Goal: Check status: Check status

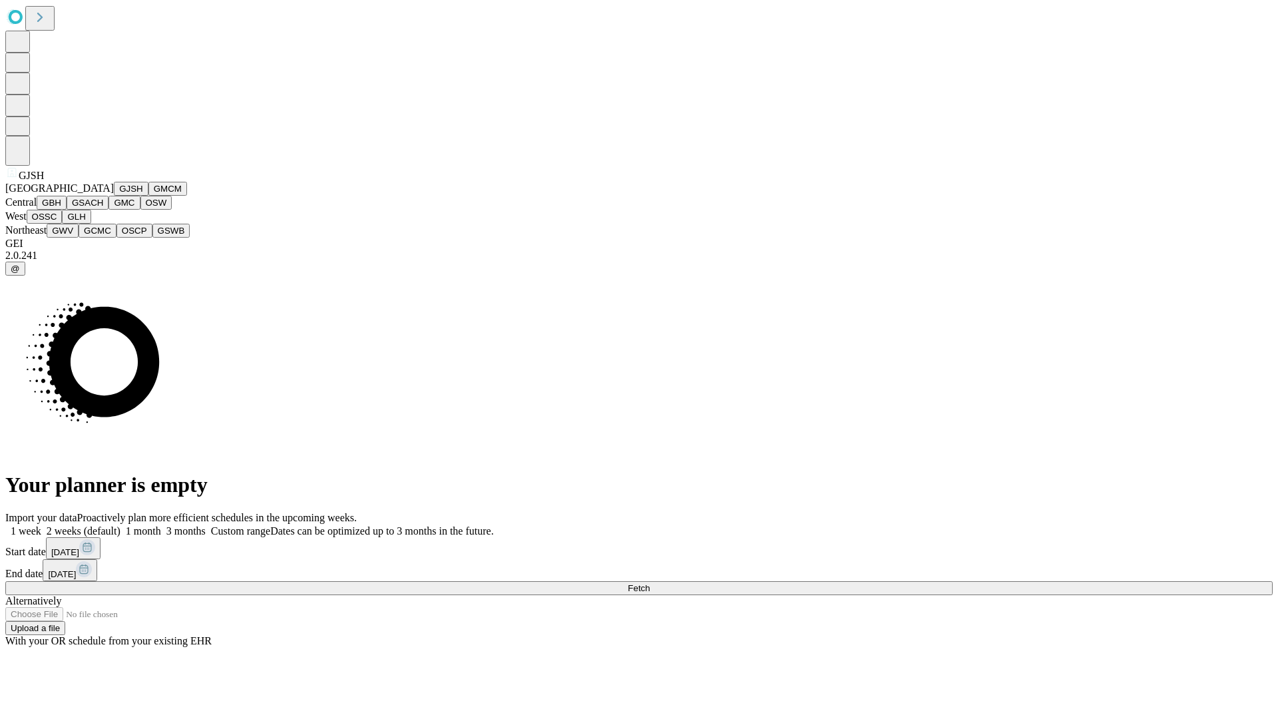
click at [114, 196] on button "GJSH" at bounding box center [131, 189] width 35 height 14
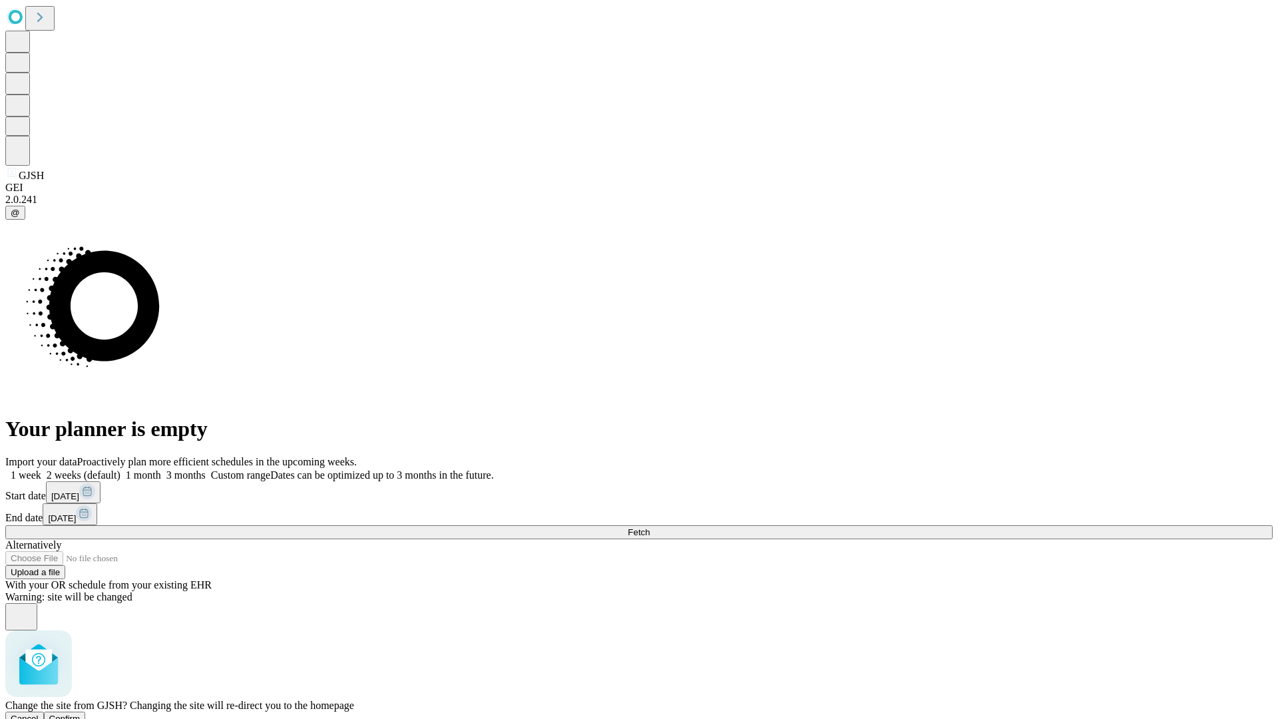
click at [81, 713] on span "Confirm" at bounding box center [64, 718] width 31 height 10
click at [161, 469] on label "1 month" at bounding box center [140, 474] width 41 height 11
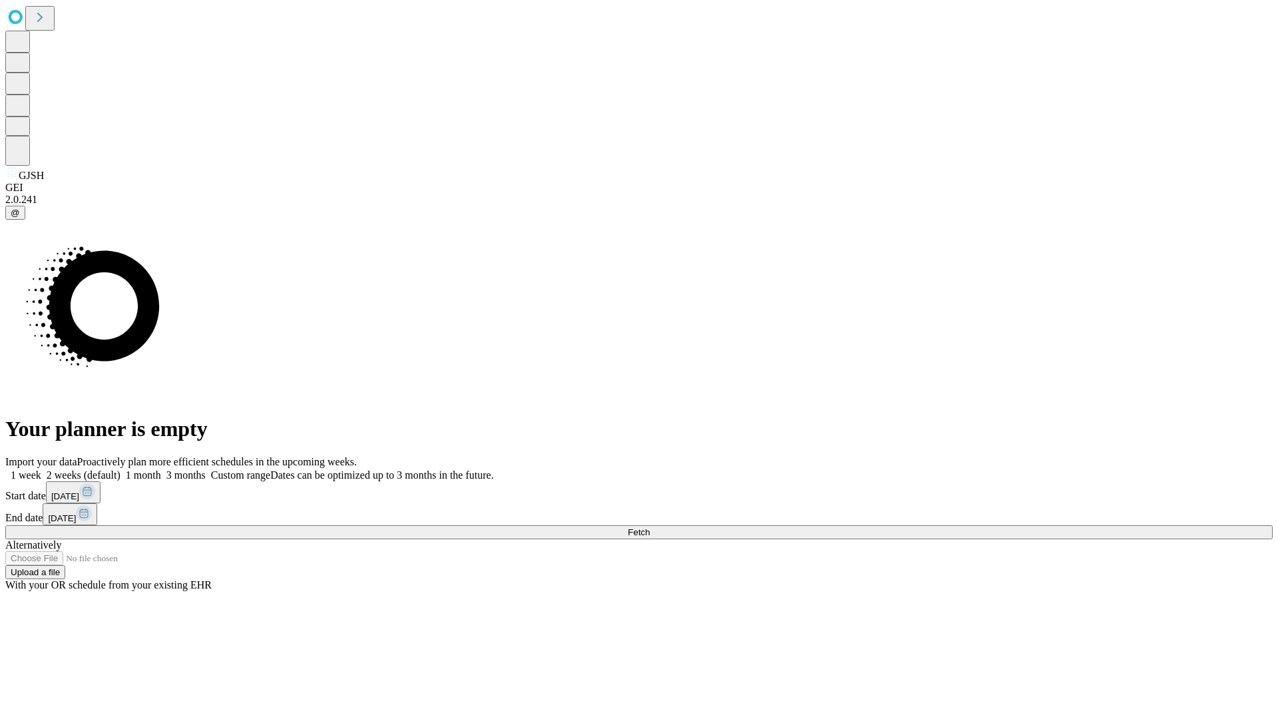
click at [650, 527] on span "Fetch" at bounding box center [639, 532] width 22 height 10
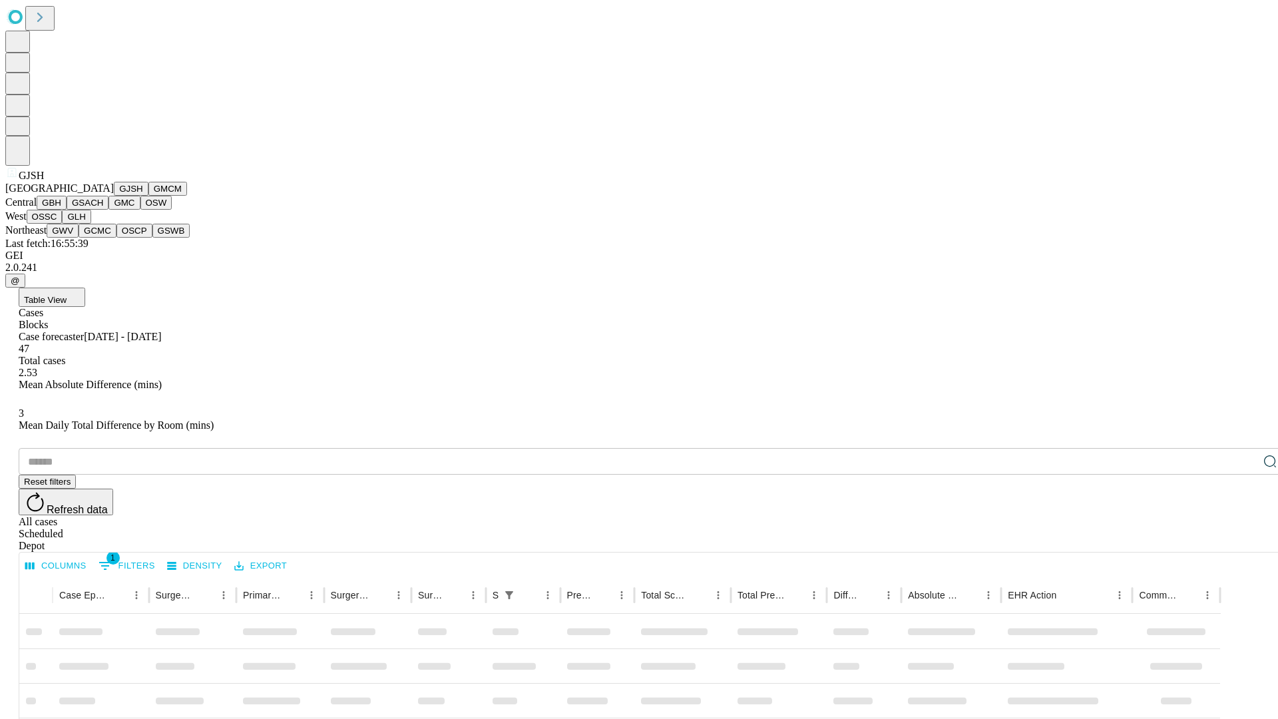
click at [148, 196] on button "GMCM" at bounding box center [167, 189] width 39 height 14
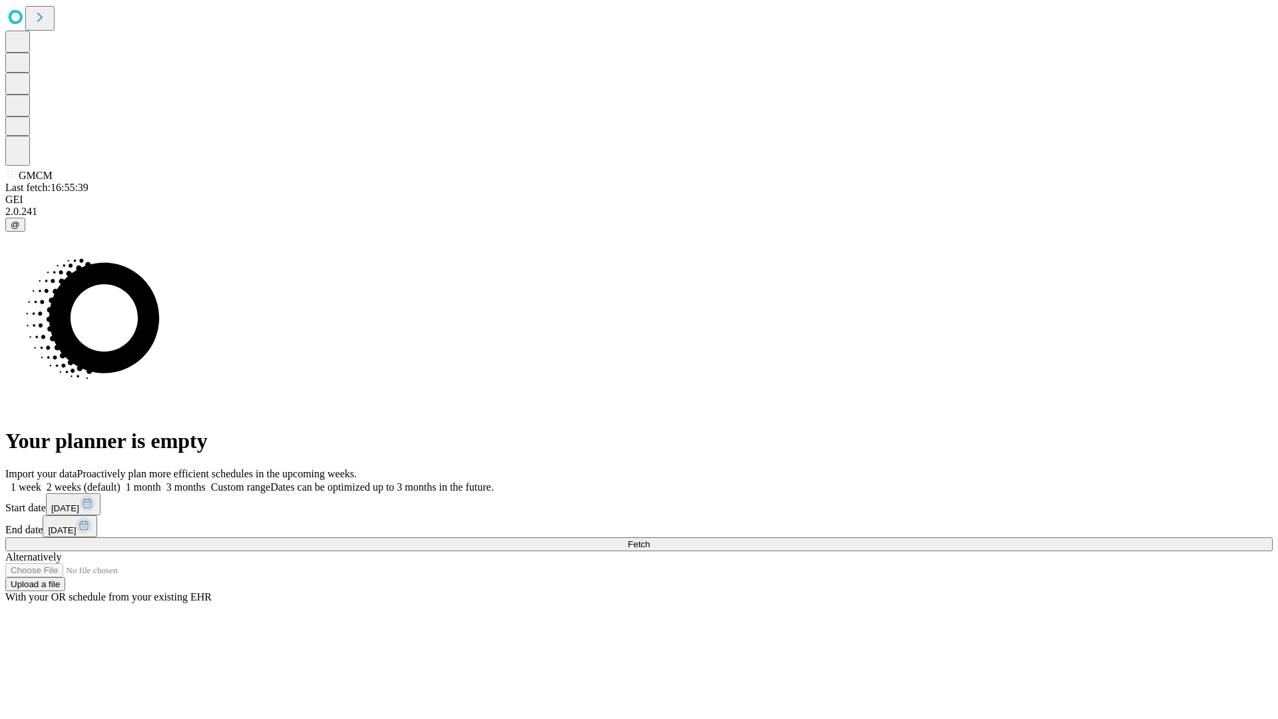
click at [161, 481] on label "1 month" at bounding box center [140, 486] width 41 height 11
click at [650, 539] on span "Fetch" at bounding box center [639, 544] width 22 height 10
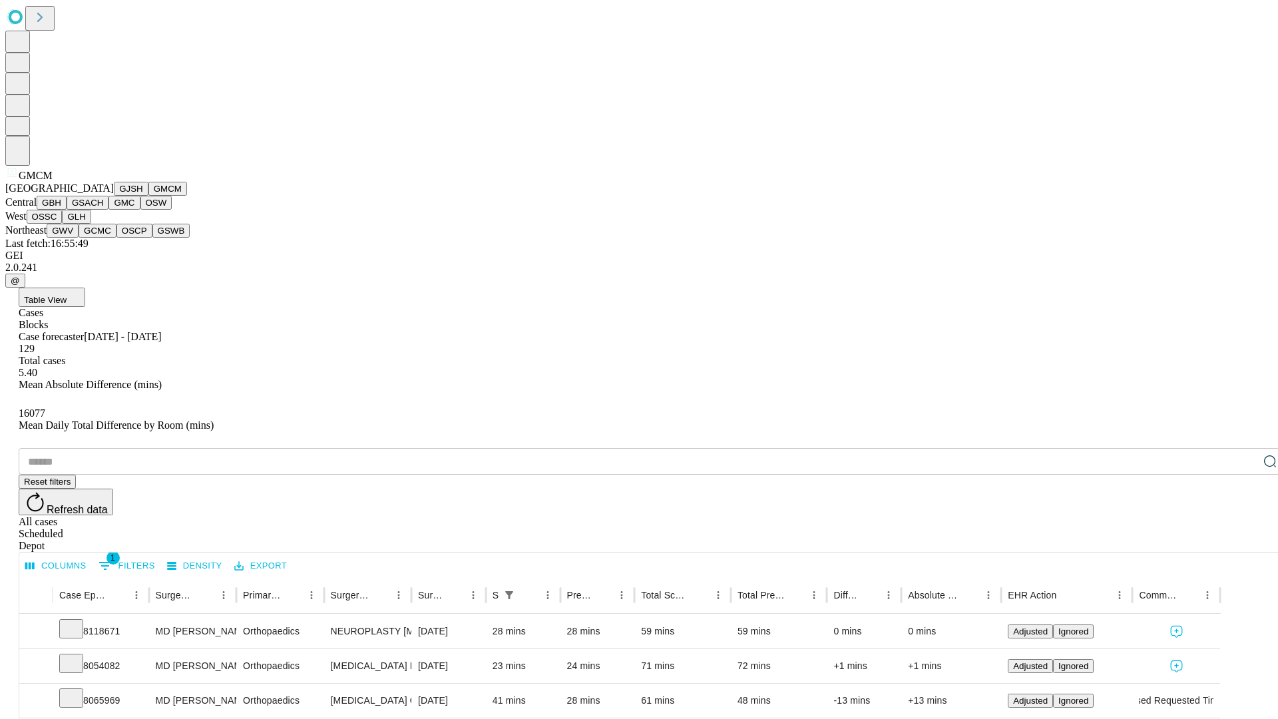
click at [67, 210] on button "GBH" at bounding box center [52, 203] width 30 height 14
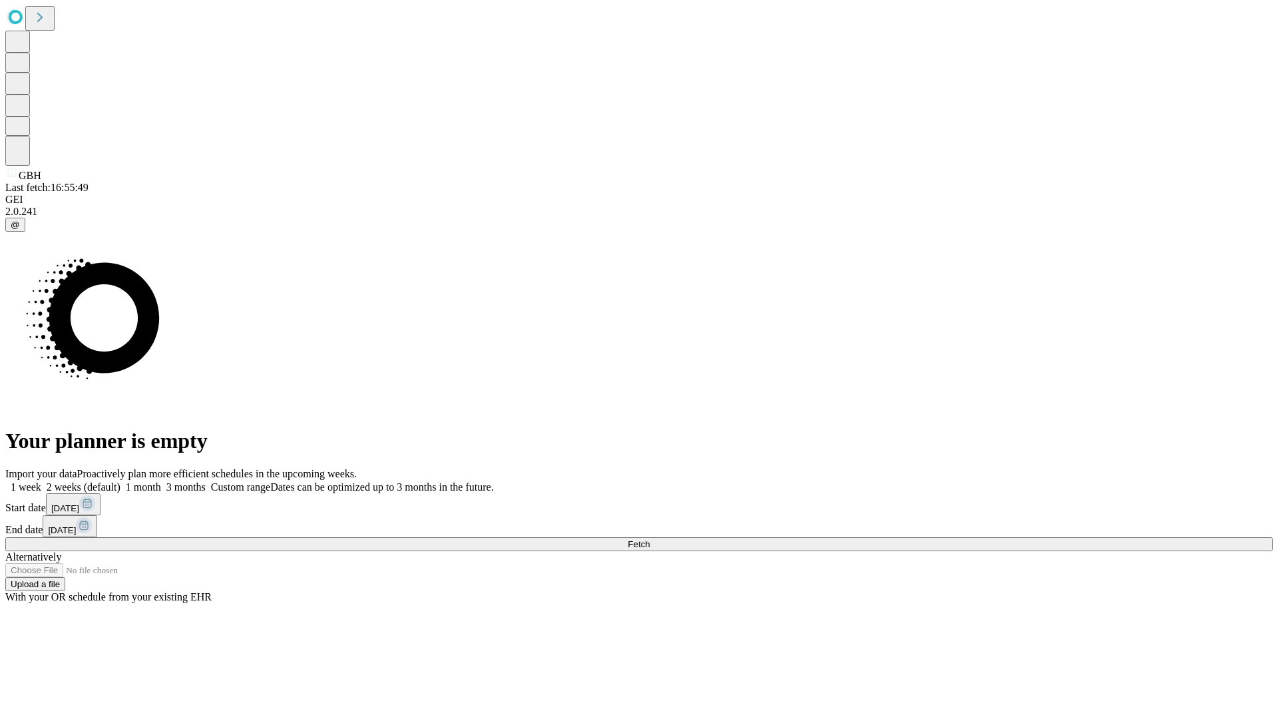
click at [161, 481] on label "1 month" at bounding box center [140, 486] width 41 height 11
click at [650, 539] on span "Fetch" at bounding box center [639, 544] width 22 height 10
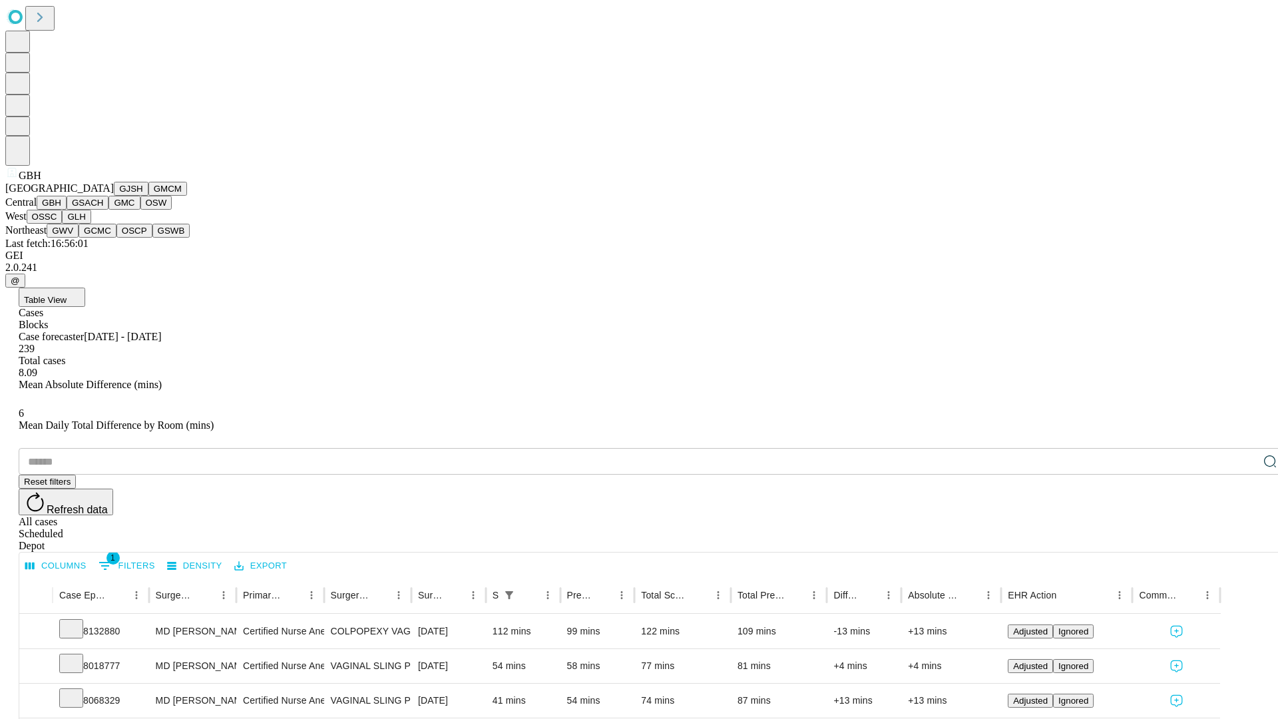
click at [103, 210] on button "GSACH" at bounding box center [88, 203] width 42 height 14
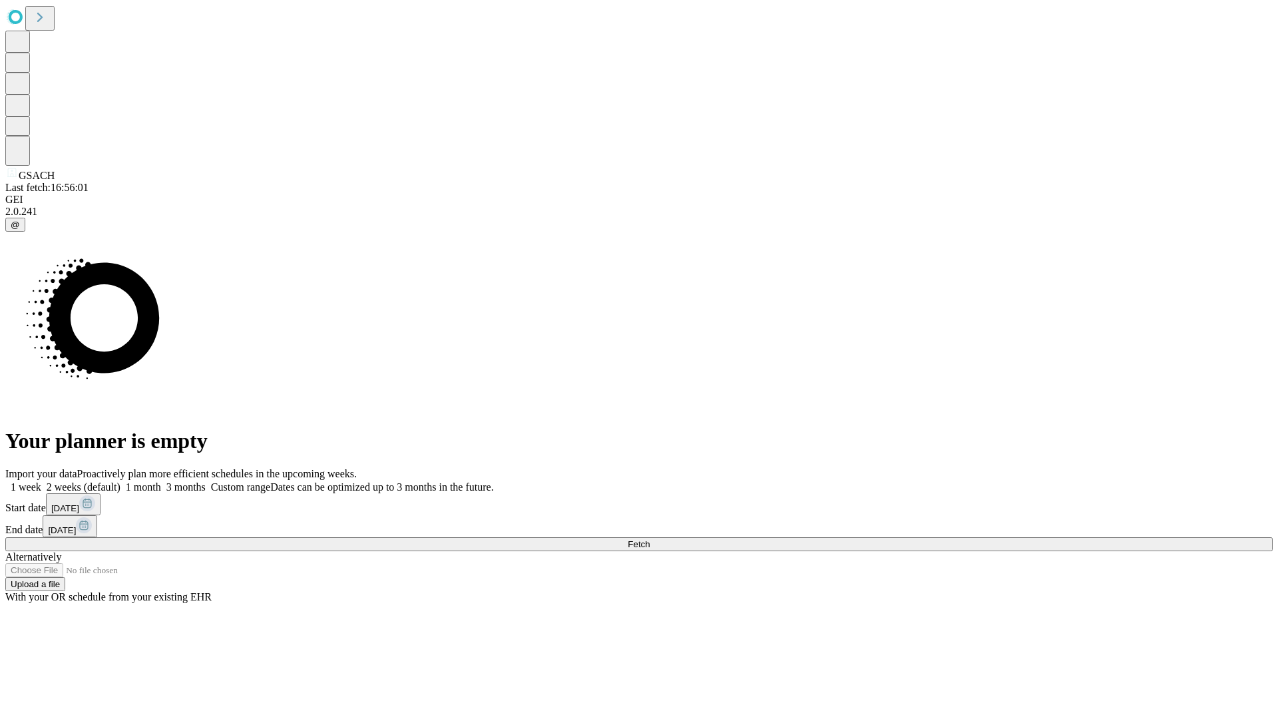
click at [161, 481] on label "1 month" at bounding box center [140, 486] width 41 height 11
click at [650, 539] on span "Fetch" at bounding box center [639, 544] width 22 height 10
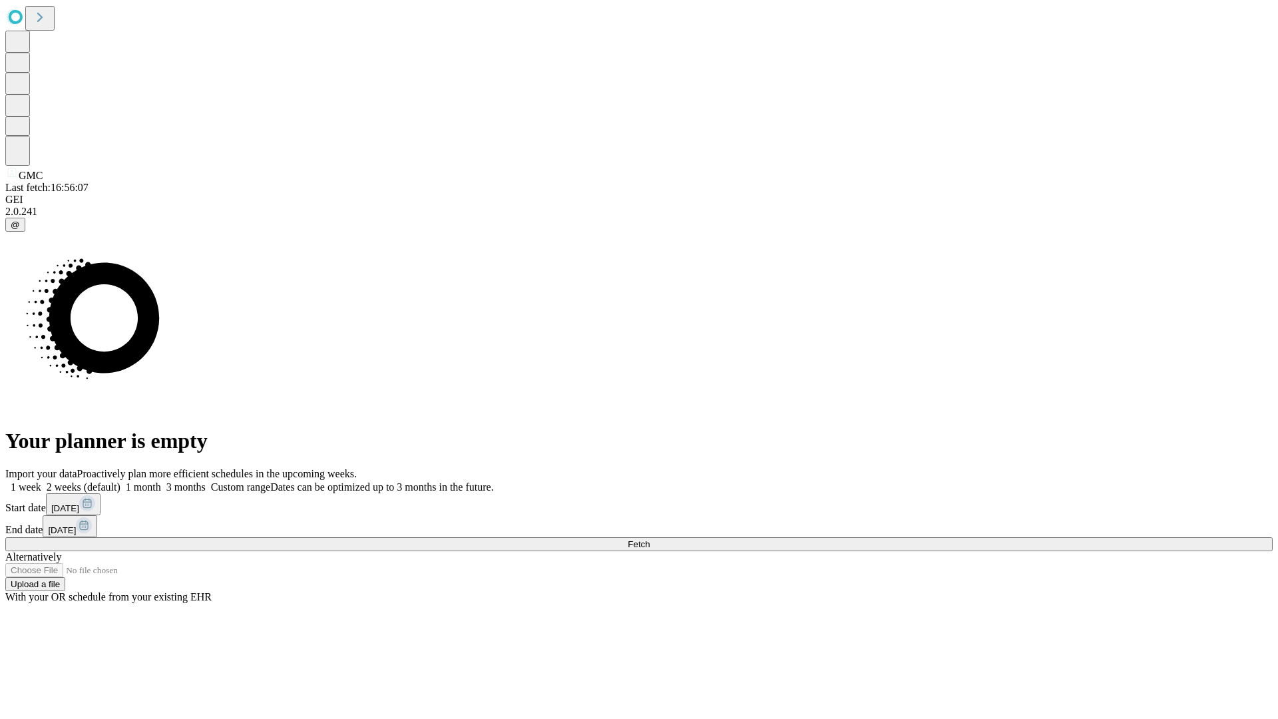
click at [161, 481] on label "1 month" at bounding box center [140, 486] width 41 height 11
click at [650, 539] on span "Fetch" at bounding box center [639, 544] width 22 height 10
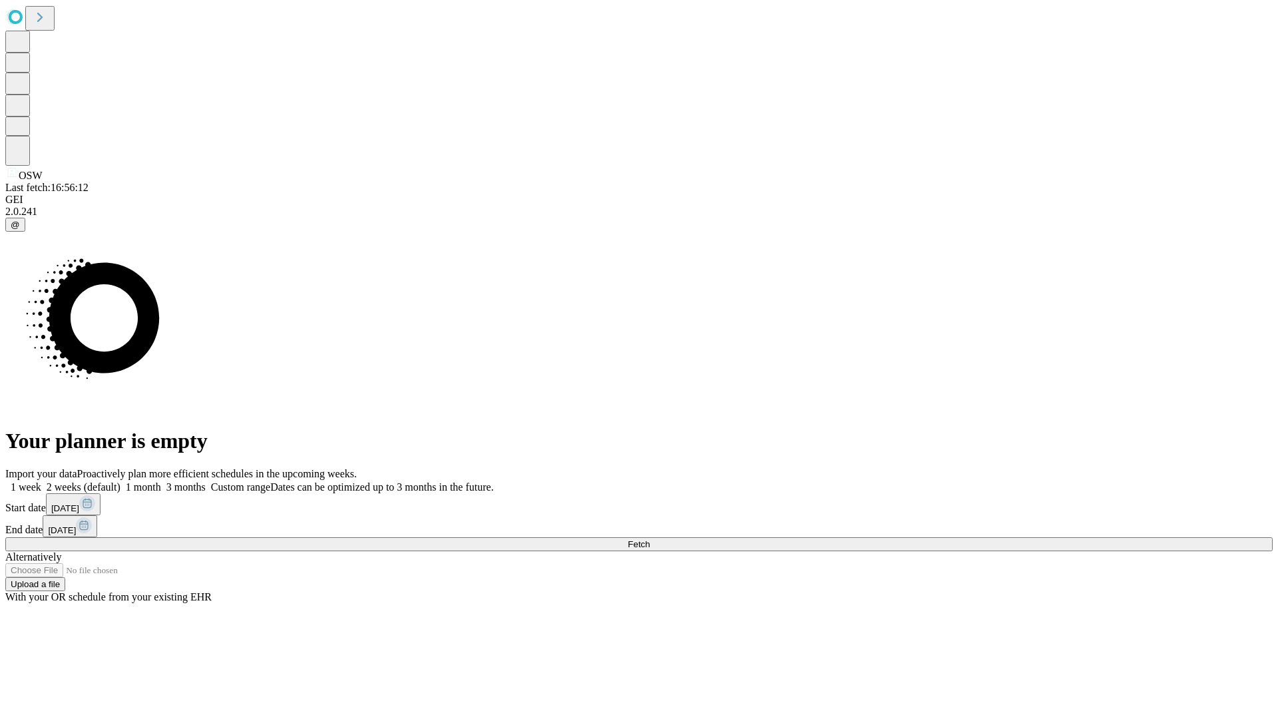
click at [161, 481] on label "1 month" at bounding box center [140, 486] width 41 height 11
click at [650, 539] on span "Fetch" at bounding box center [639, 544] width 22 height 10
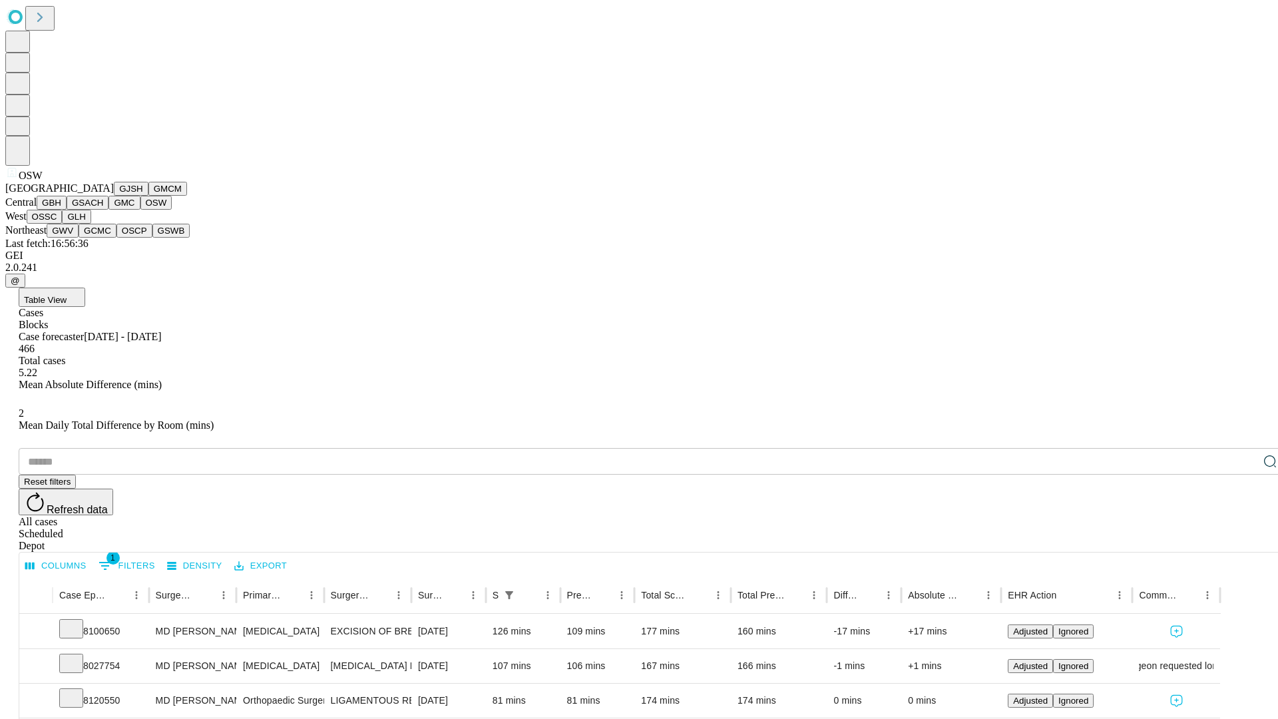
click at [63, 224] on button "OSSC" at bounding box center [45, 217] width 36 height 14
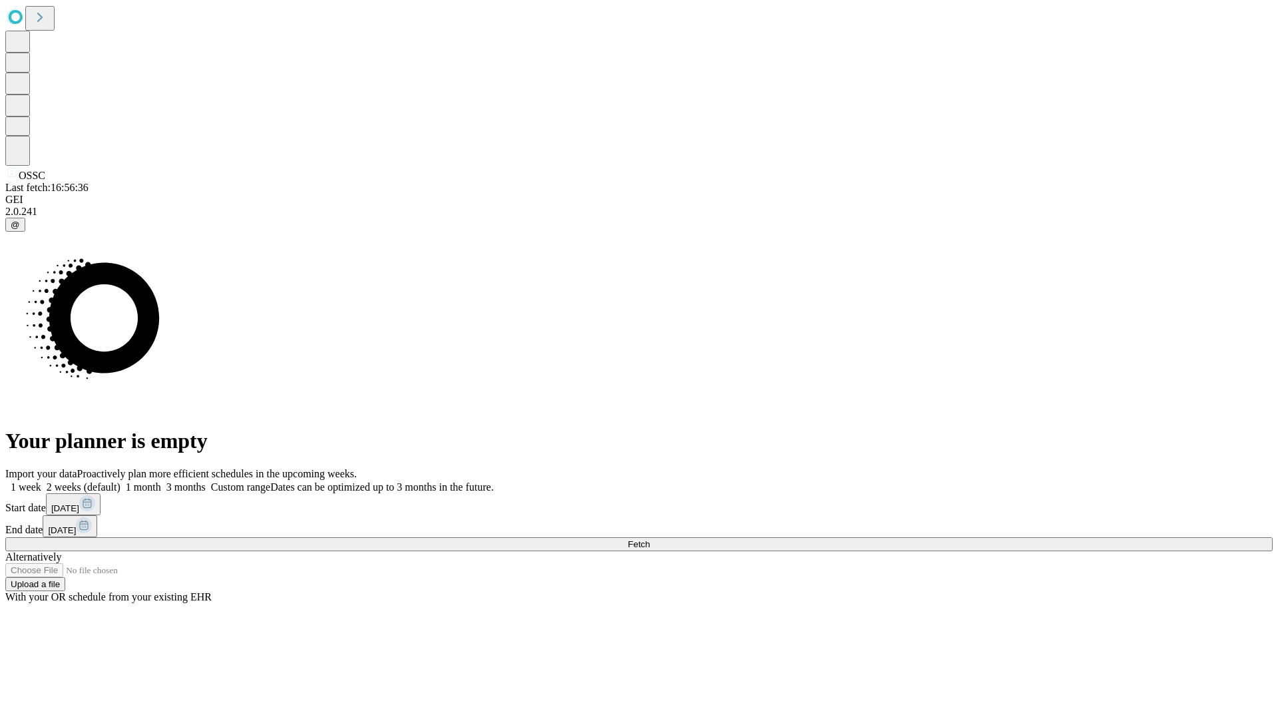
click at [161, 481] on label "1 month" at bounding box center [140, 486] width 41 height 11
click at [650, 539] on span "Fetch" at bounding box center [639, 544] width 22 height 10
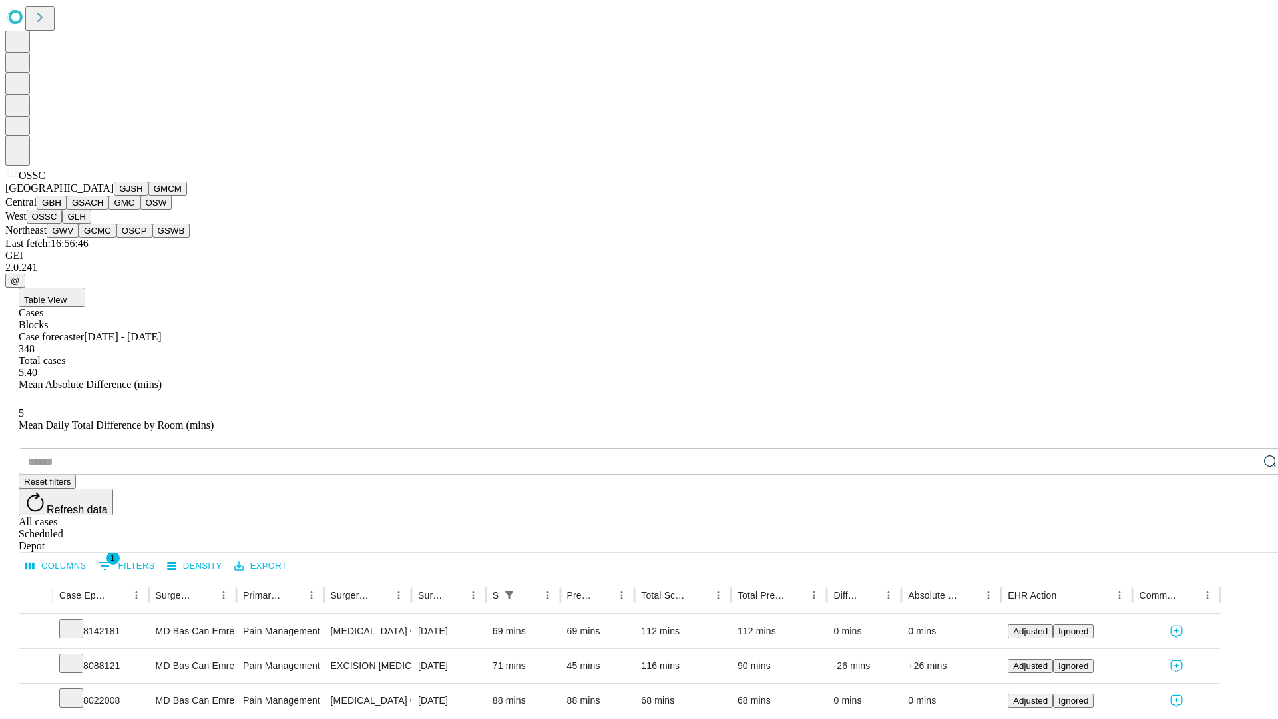
click at [91, 224] on button "GLH" at bounding box center [76, 217] width 29 height 14
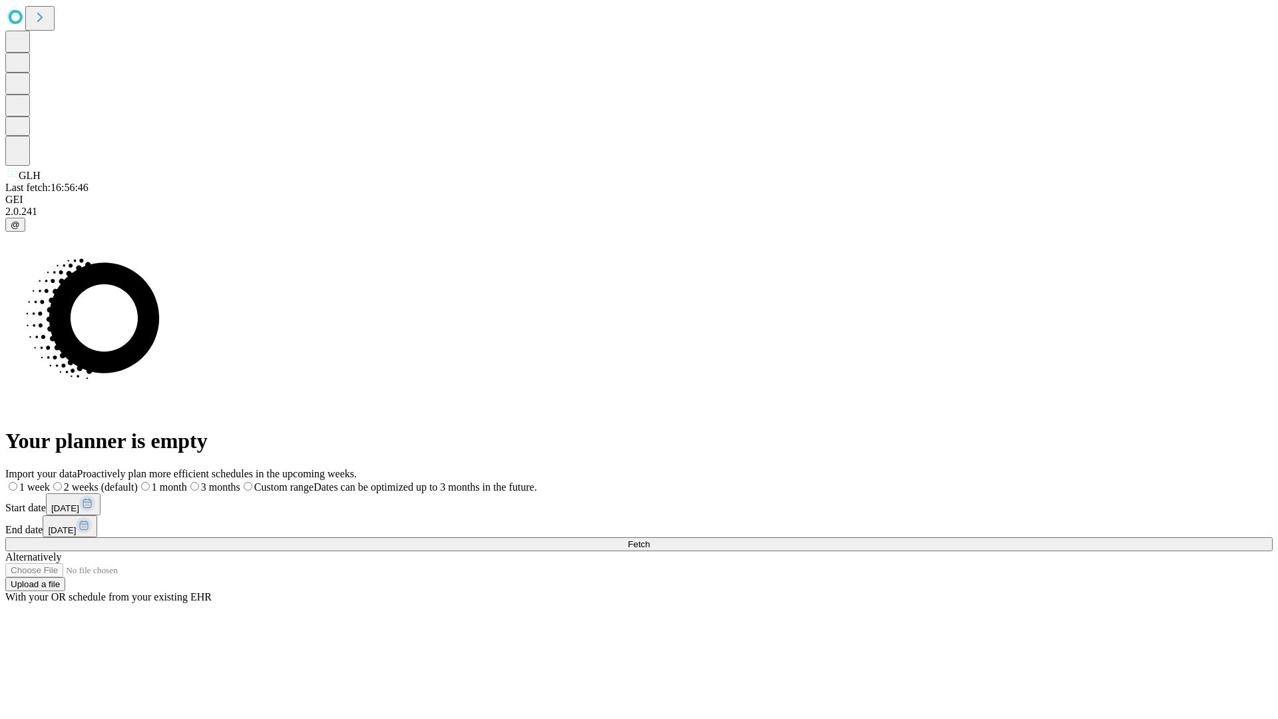
click at [187, 481] on label "1 month" at bounding box center [162, 486] width 49 height 11
click at [650, 539] on span "Fetch" at bounding box center [639, 544] width 22 height 10
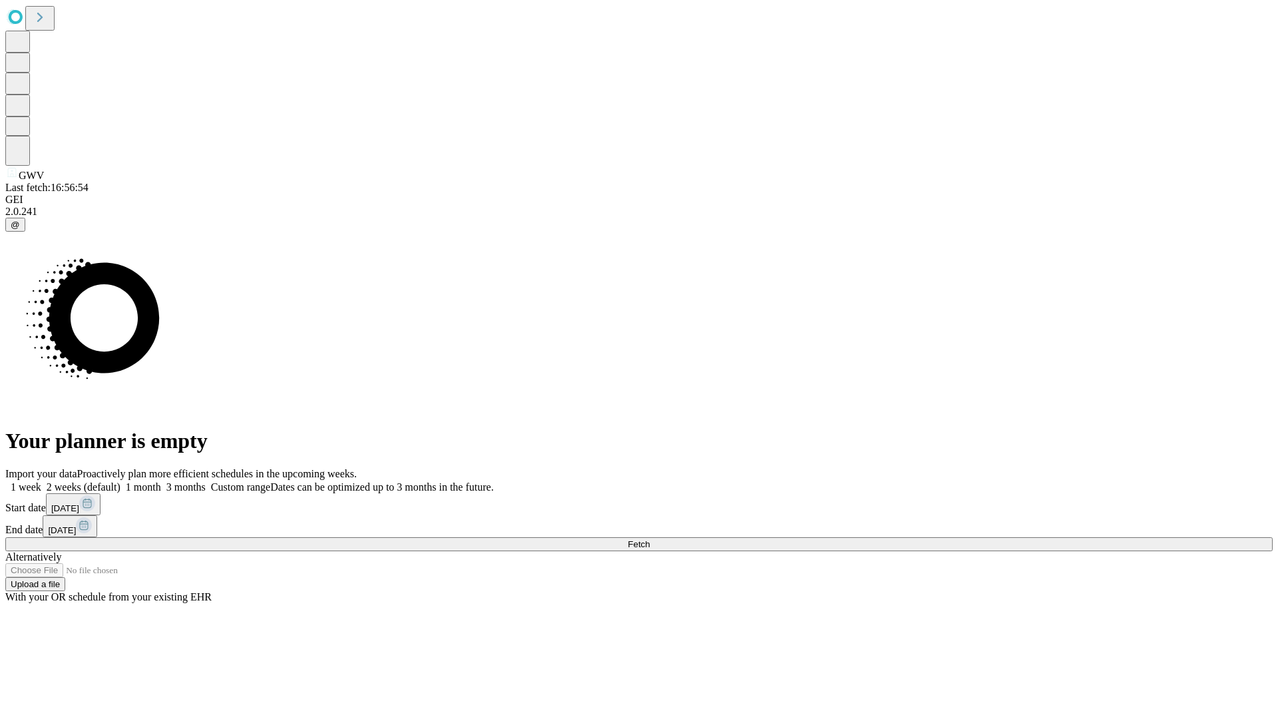
click at [161, 481] on label "1 month" at bounding box center [140, 486] width 41 height 11
click at [650, 539] on span "Fetch" at bounding box center [639, 544] width 22 height 10
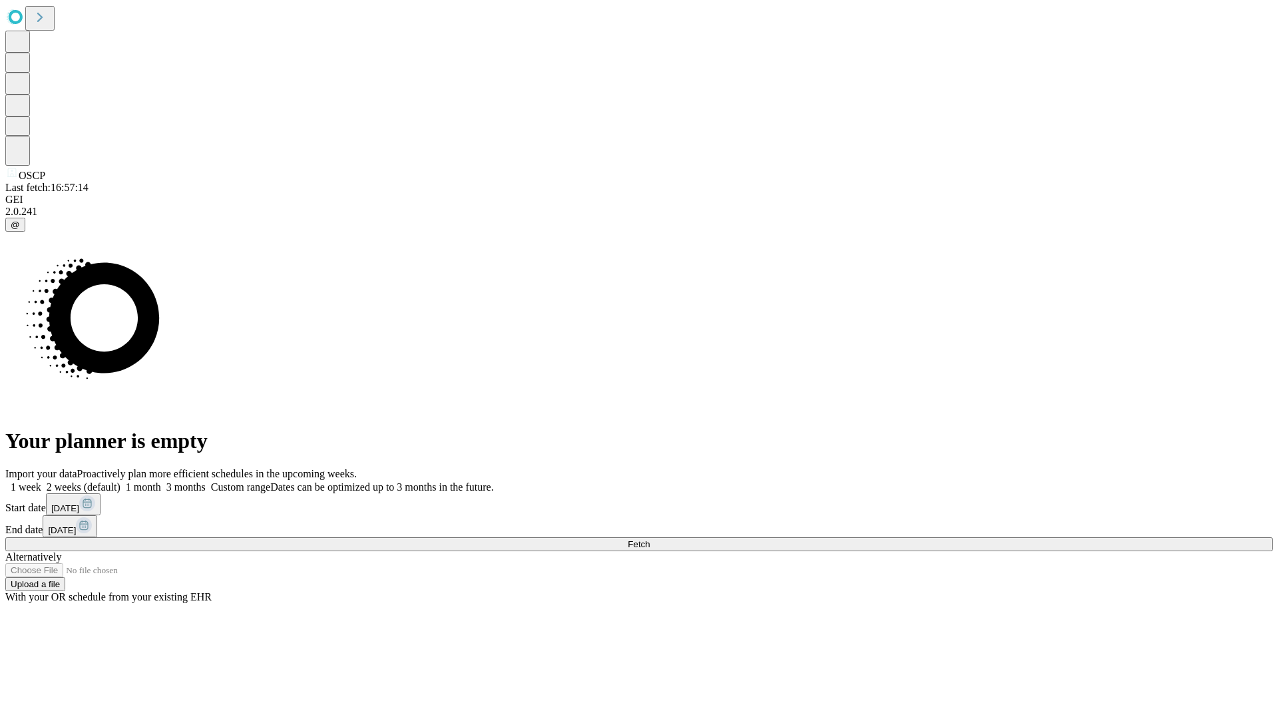
click at [161, 481] on label "1 month" at bounding box center [140, 486] width 41 height 11
click at [650, 539] on span "Fetch" at bounding box center [639, 544] width 22 height 10
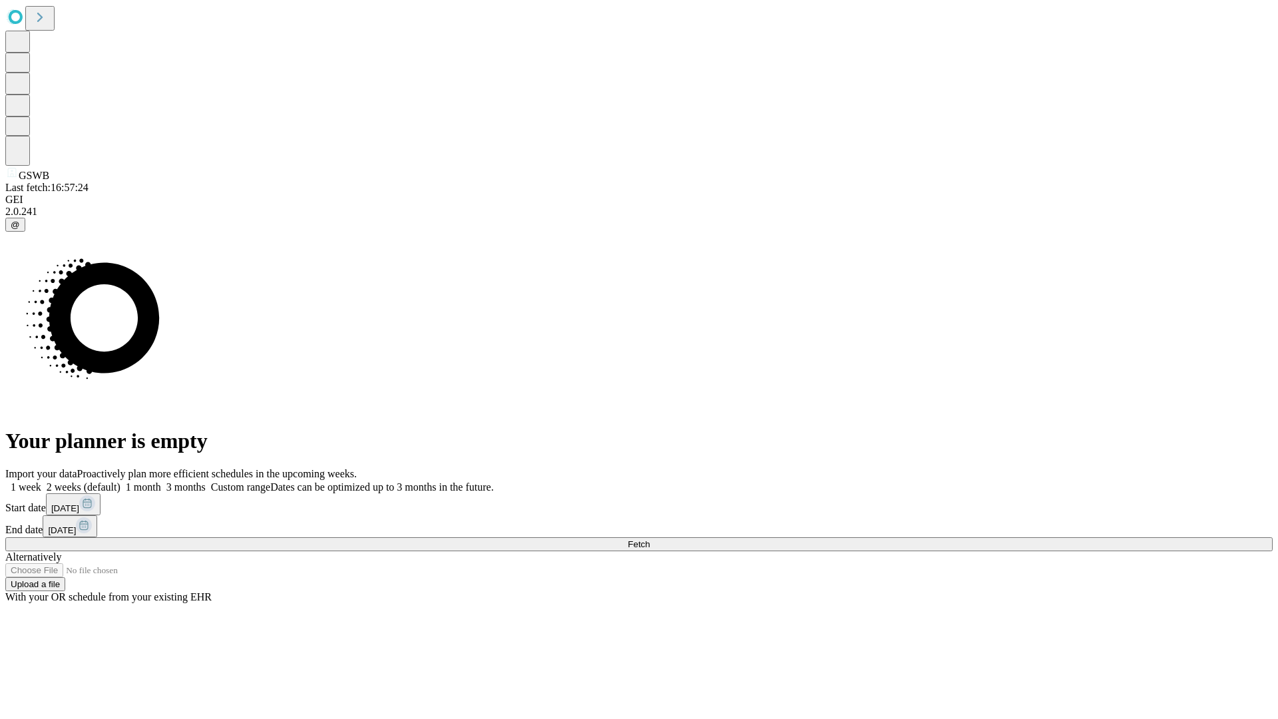
click at [161, 481] on label "1 month" at bounding box center [140, 486] width 41 height 11
click at [650, 539] on span "Fetch" at bounding box center [639, 544] width 22 height 10
